Goal: Information Seeking & Learning: Check status

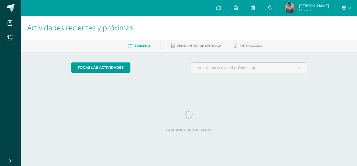
click at [272, 5] on span at bounding box center [270, 8] width 4 height 6
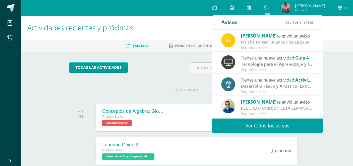
click at [255, 129] on link "Ver todos los avisos" at bounding box center [267, 125] width 111 height 14
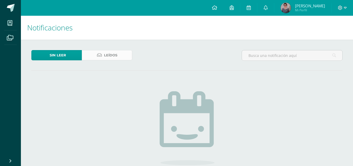
click at [119, 54] on link "Leídos" at bounding box center [107, 55] width 50 height 10
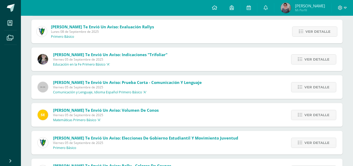
scroll to position [312, 0]
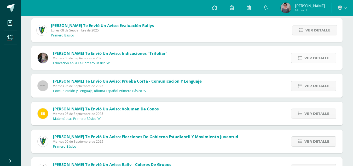
click at [308, 54] on span "Ver detalle" at bounding box center [317, 58] width 25 height 10
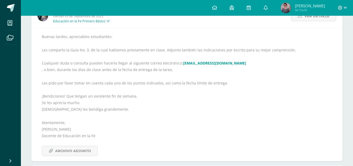
scroll to position [352, 0]
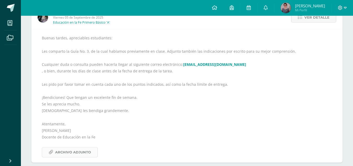
click at [75, 149] on span "Archivo Adjunto" at bounding box center [73, 152] width 36 height 10
